Goal: Task Accomplishment & Management: Manage account settings

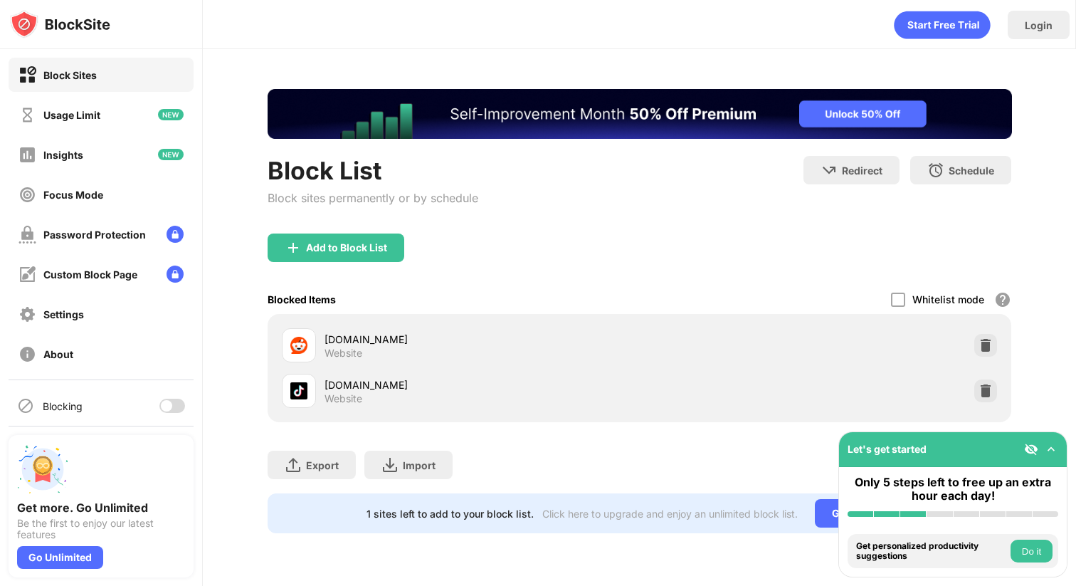
click at [166, 411] on div at bounding box center [166, 405] width 11 height 11
